Goal: Task Accomplishment & Management: Manage account settings

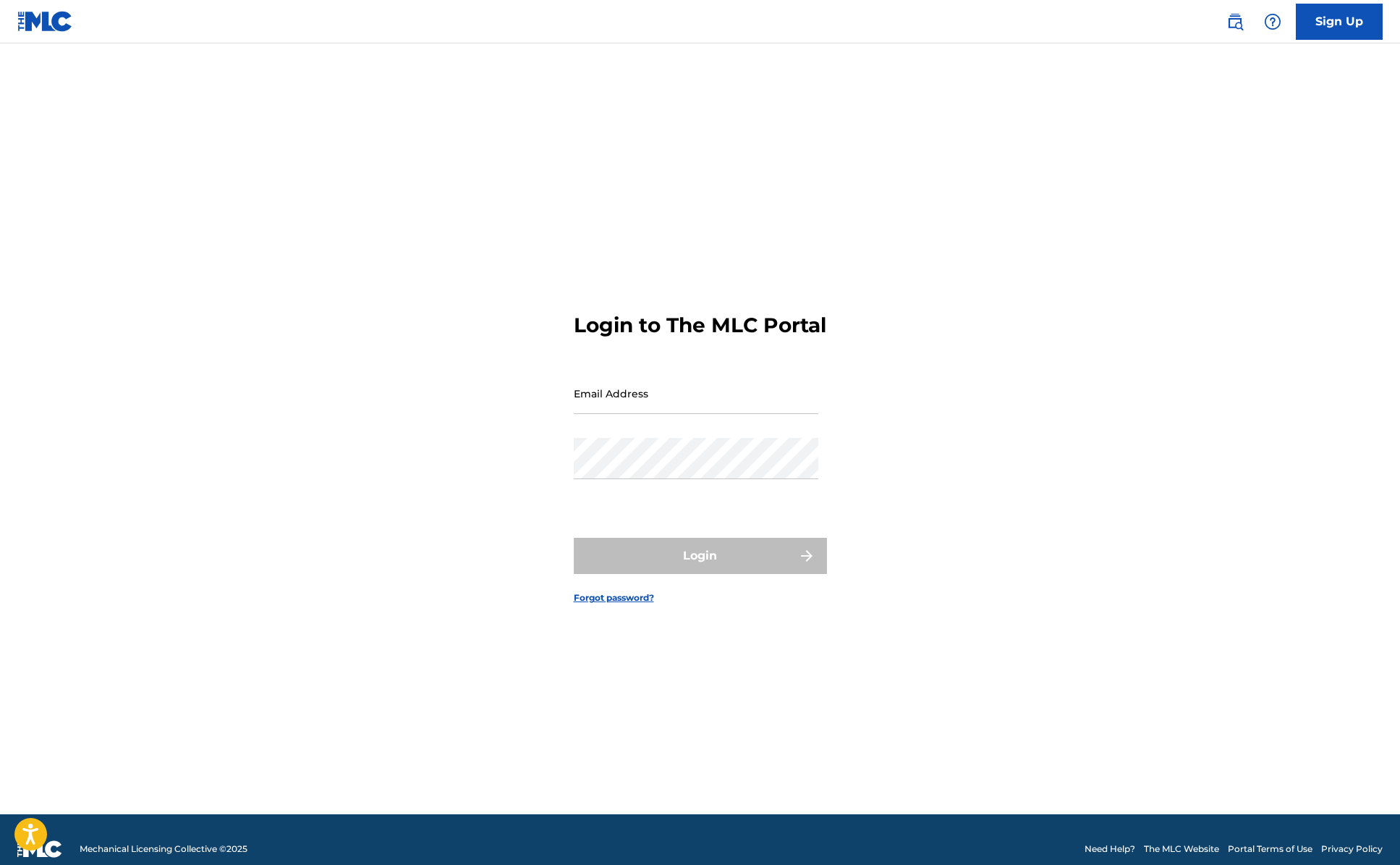
click at [653, 403] on input "Email Address" at bounding box center [696, 393] width 245 height 42
type input "[DOMAIN_NAME][EMAIL_ADDRESS][DOMAIN_NAME]"
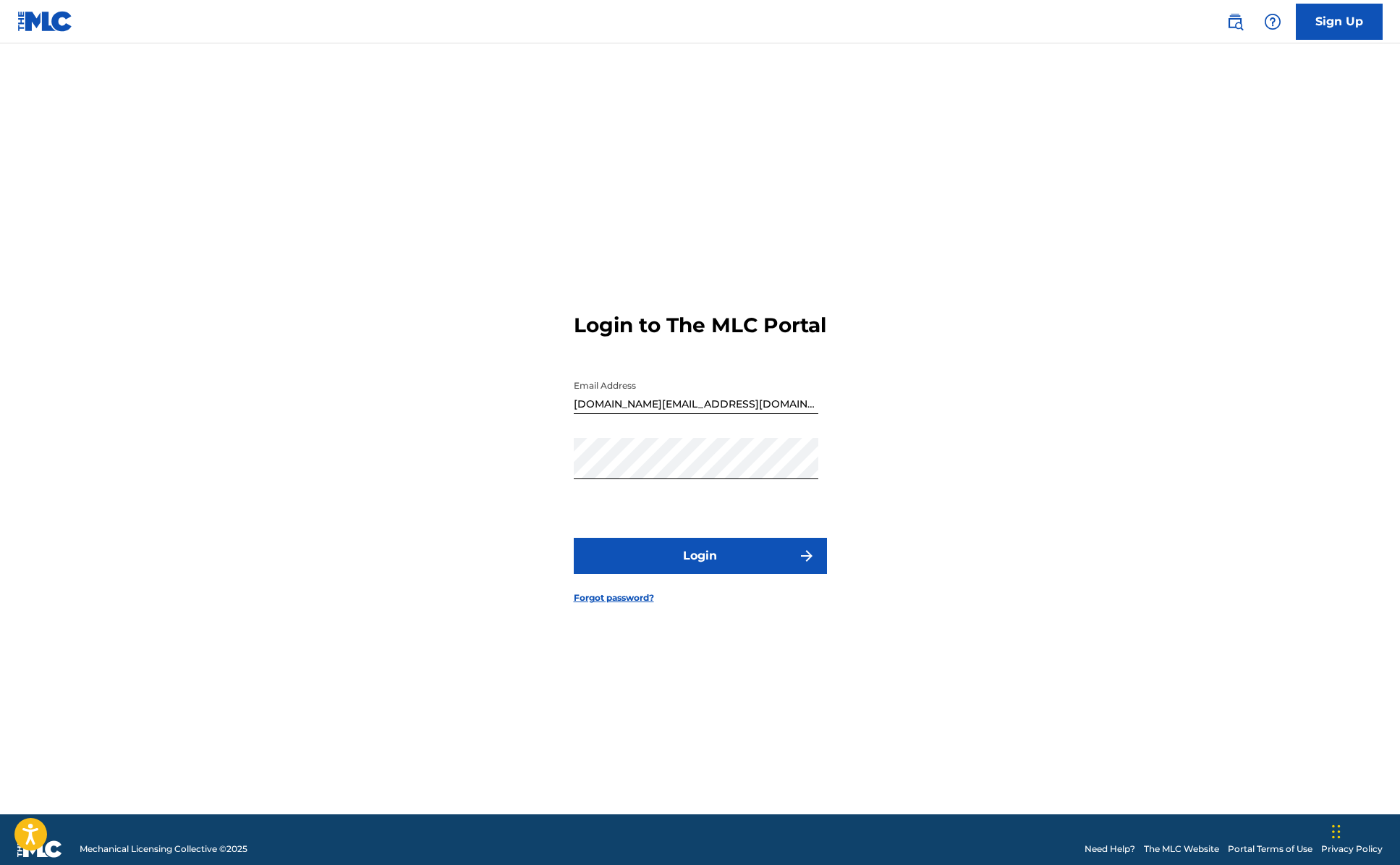
click at [690, 571] on button "Login" at bounding box center [700, 556] width 254 height 36
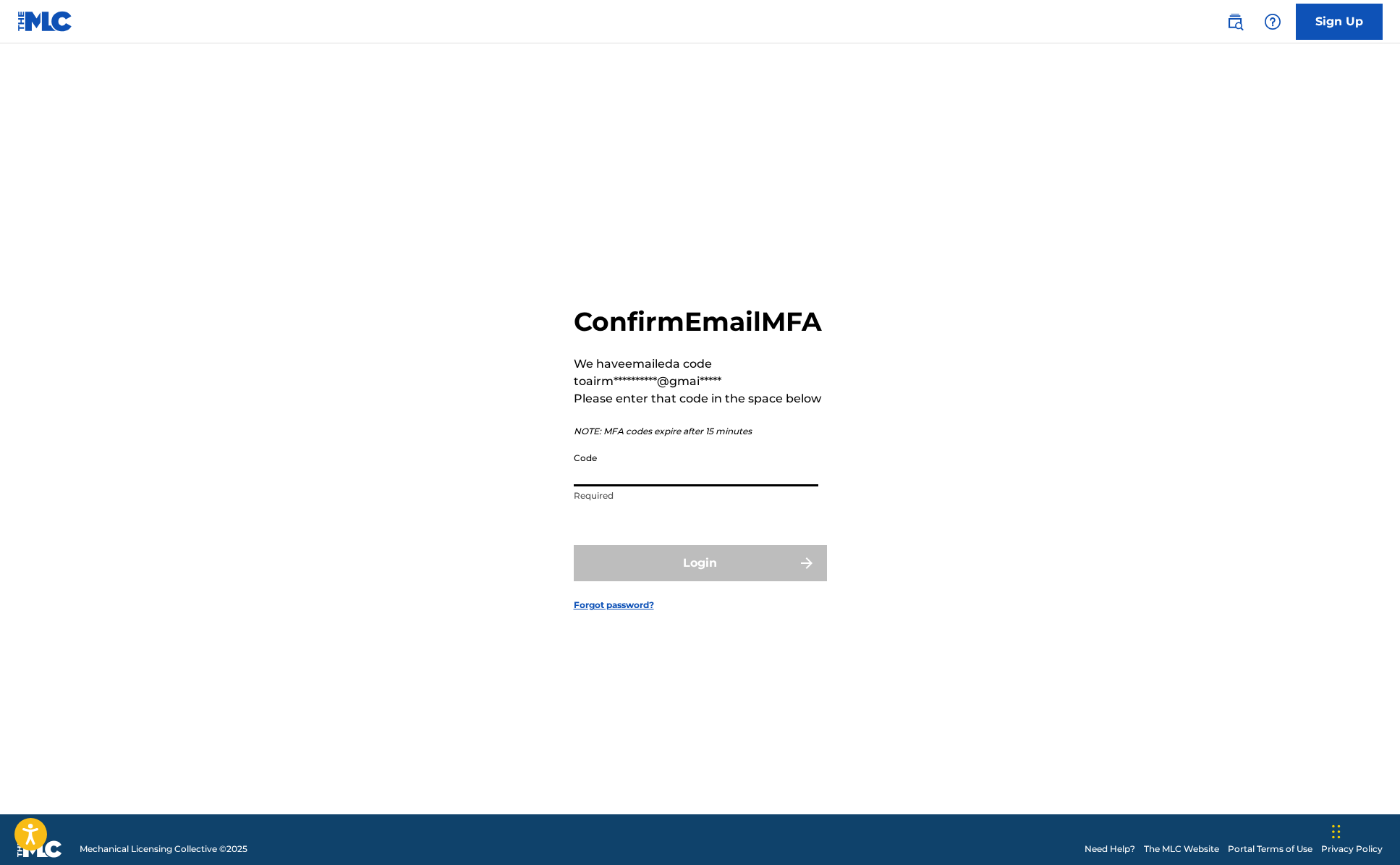
click at [619, 487] on input "Code" at bounding box center [696, 466] width 245 height 42
type input "133582"
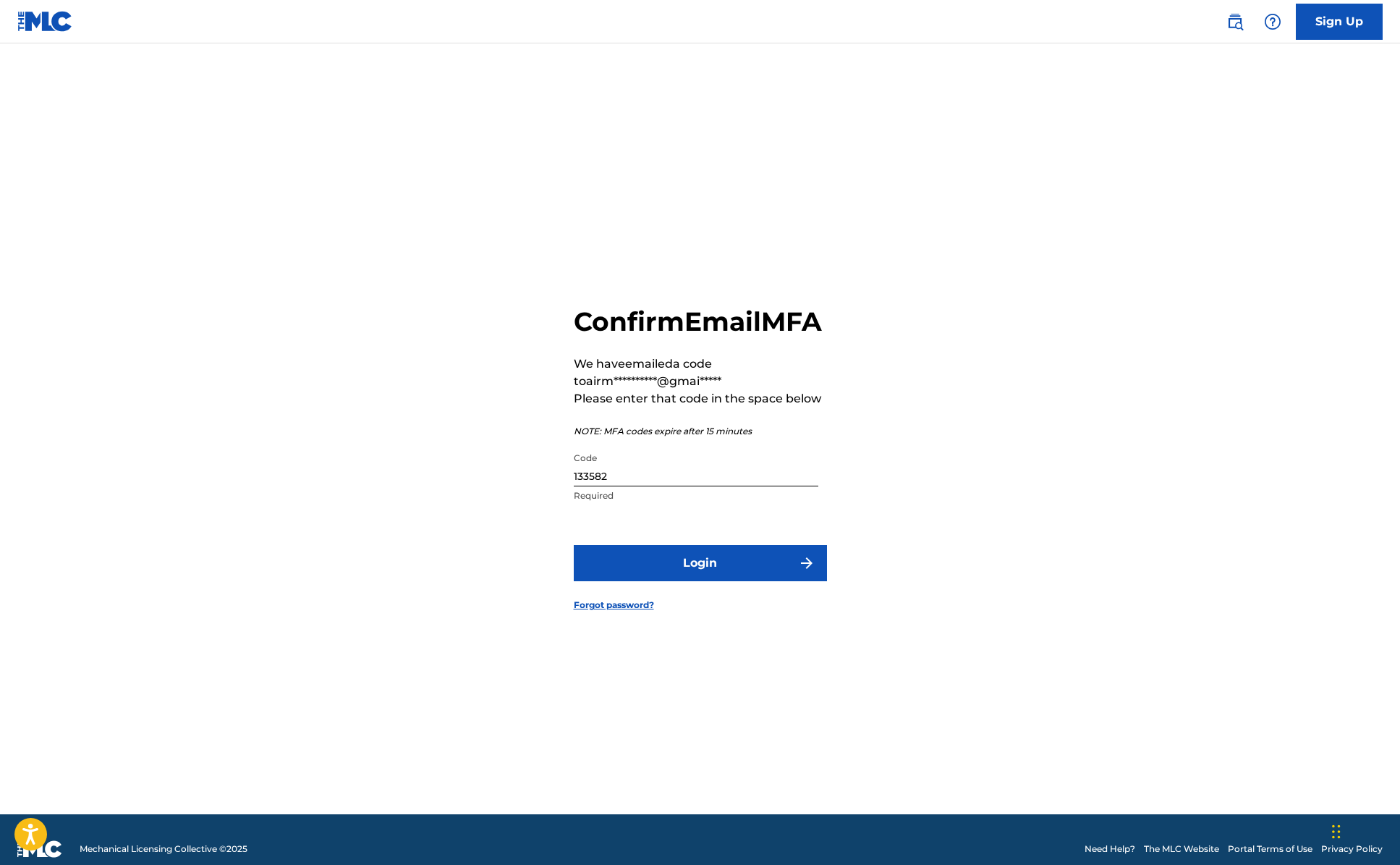
click at [758, 579] on button "Login" at bounding box center [700, 563] width 254 height 36
